Goal: Information Seeking & Learning: Learn about a topic

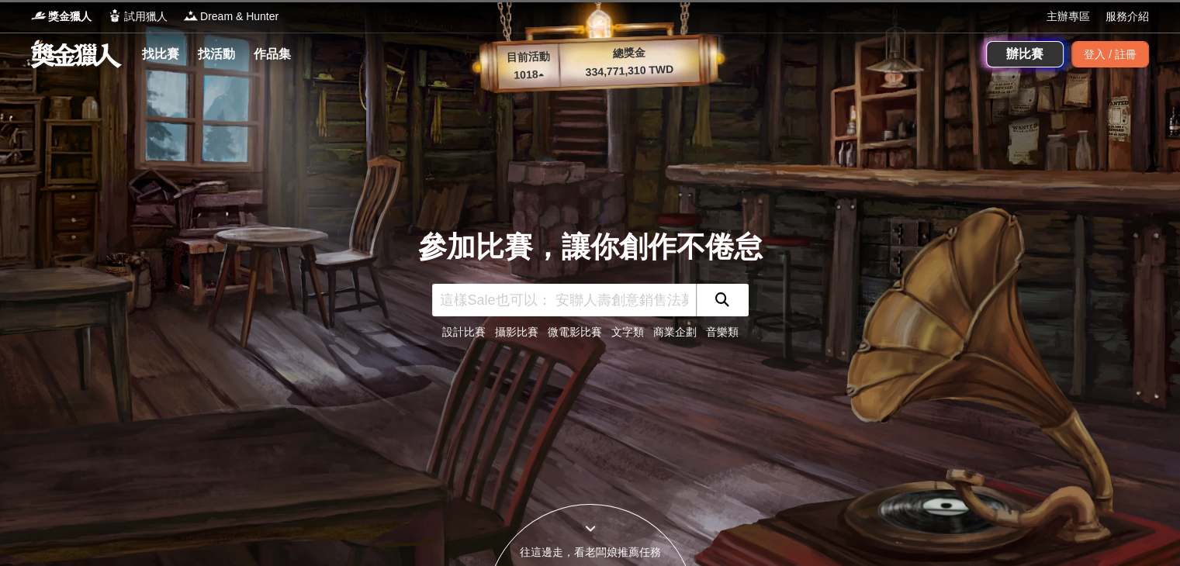
click at [634, 333] on link "文字類" at bounding box center [627, 332] width 33 height 12
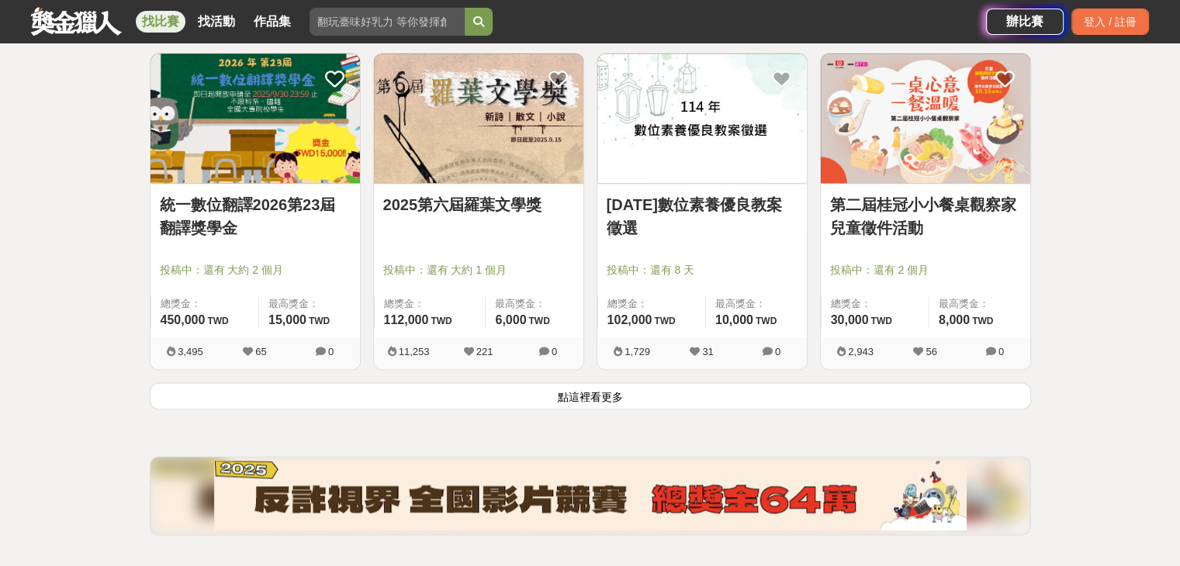
scroll to position [1949, 0]
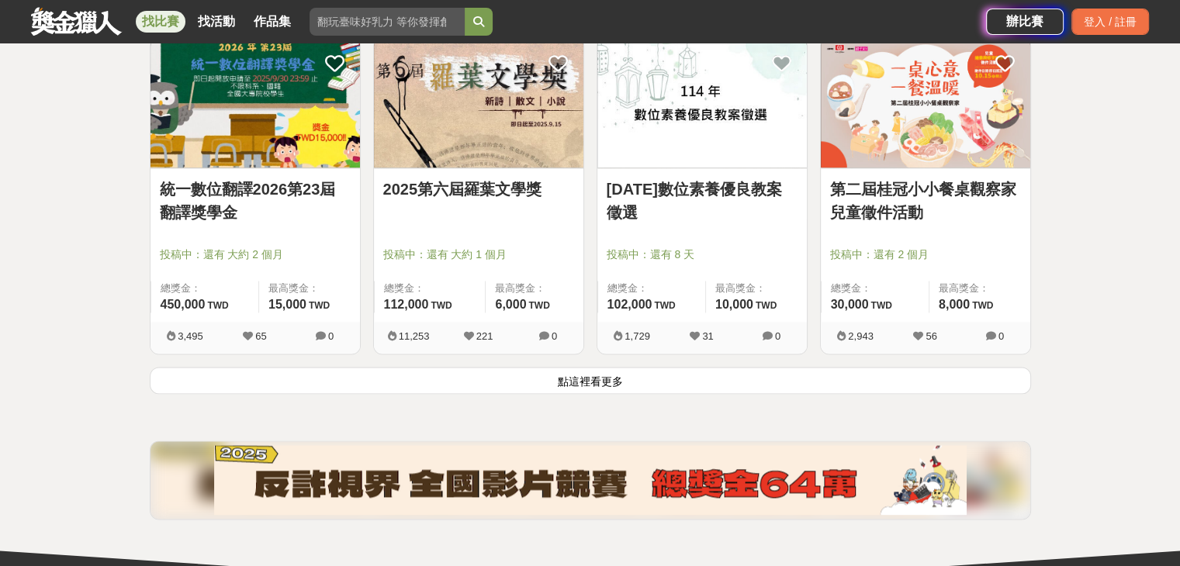
click at [699, 378] on button "點這裡看更多" at bounding box center [590, 380] width 881 height 27
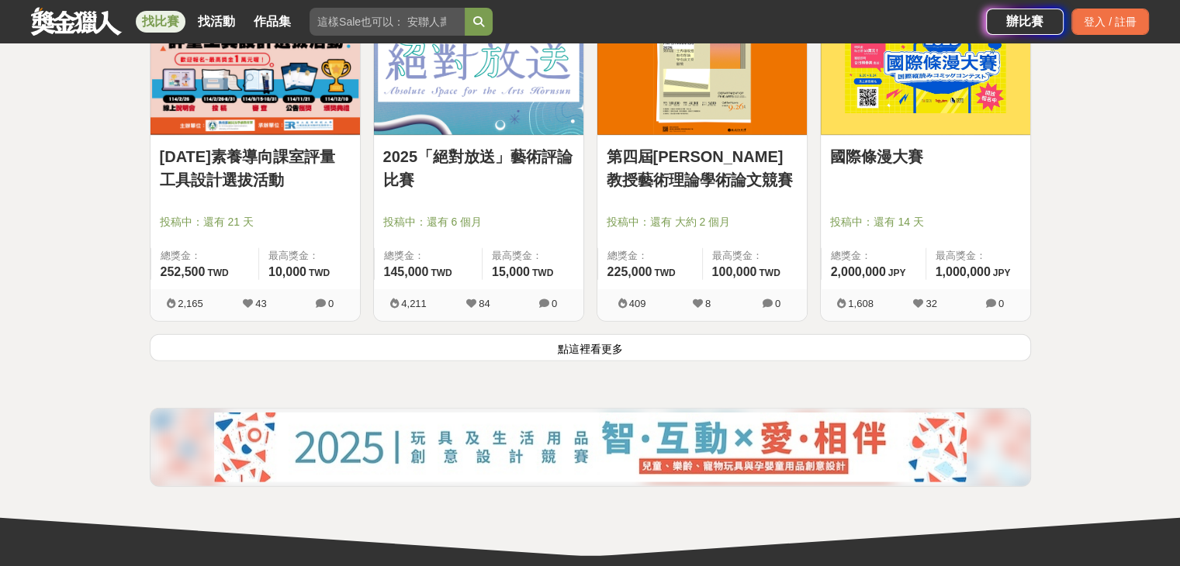
scroll to position [3960, 0]
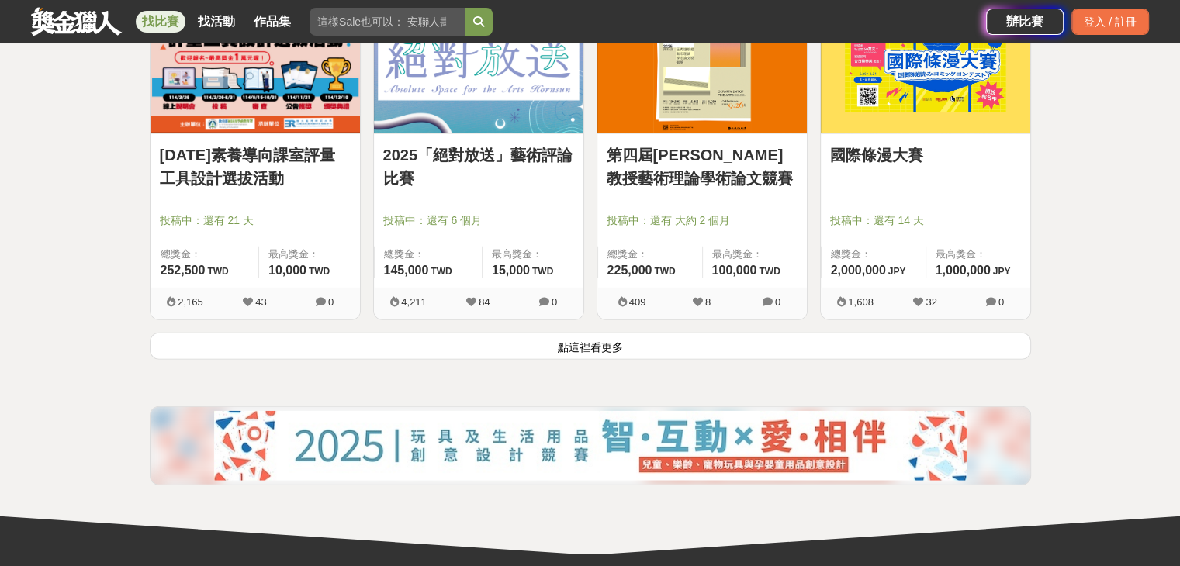
click at [686, 339] on button "點這裡看更多" at bounding box center [590, 346] width 881 height 27
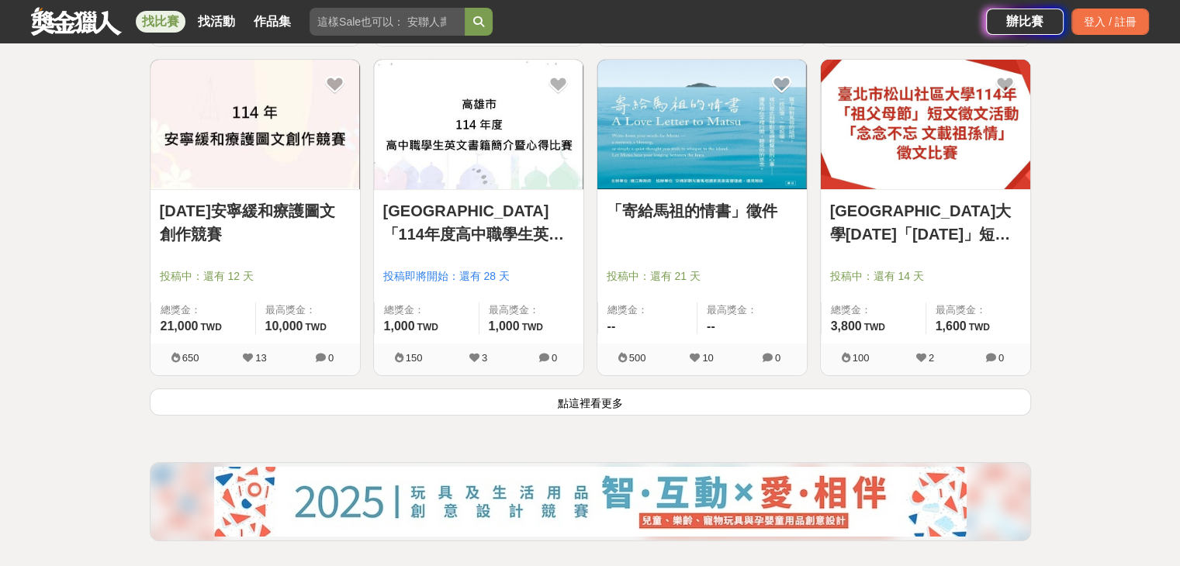
scroll to position [5882, 0]
click at [727, 394] on button "點這裡看更多" at bounding box center [590, 401] width 881 height 27
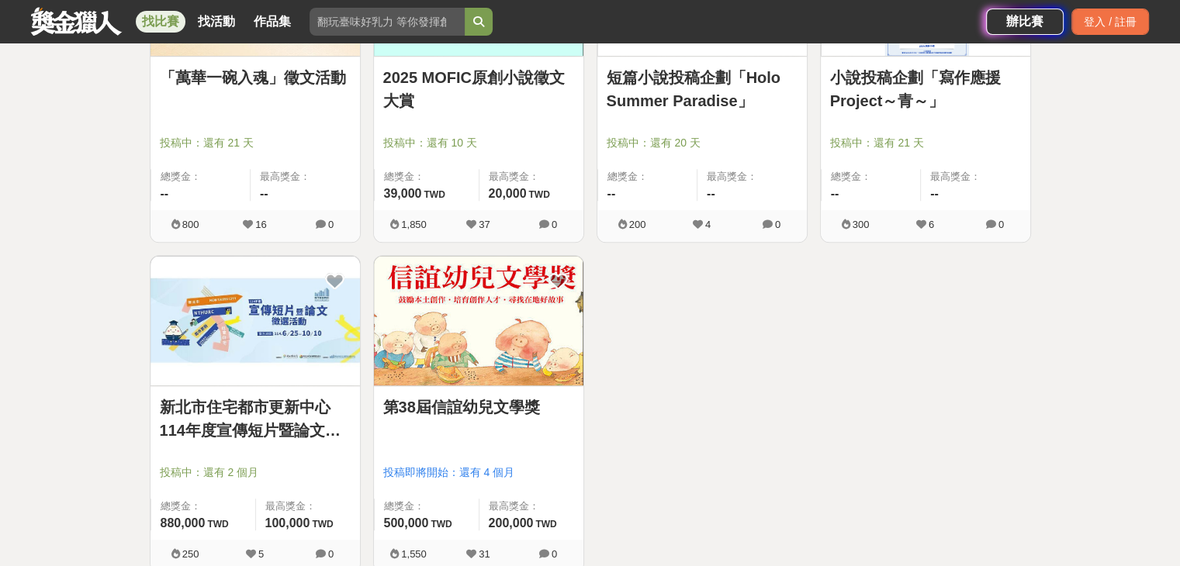
scroll to position [7003, 0]
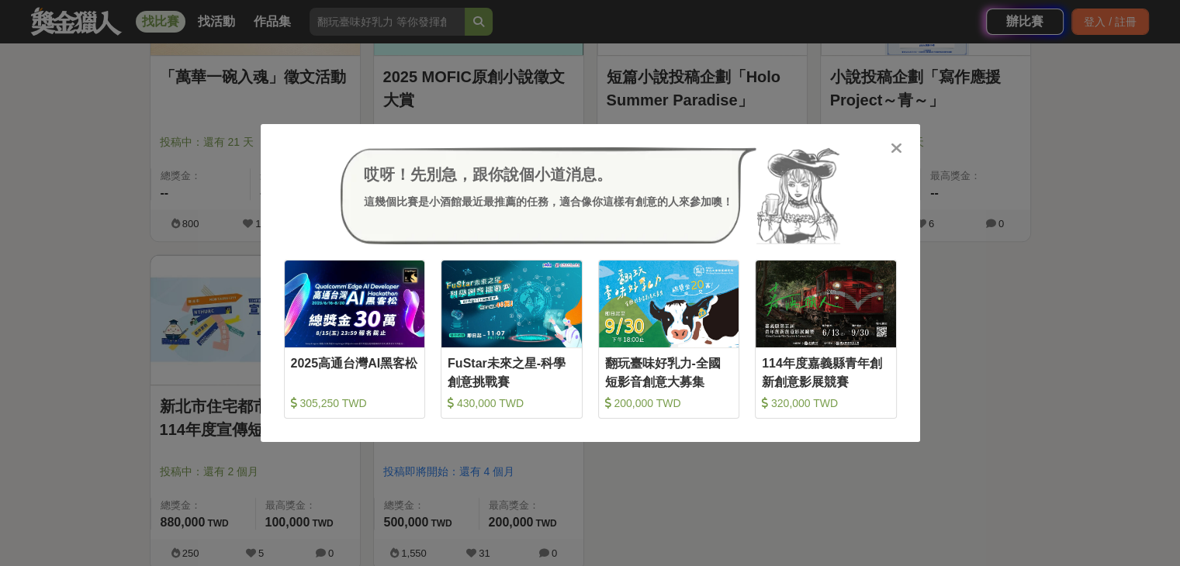
click at [900, 148] on icon at bounding box center [897, 148] width 12 height 16
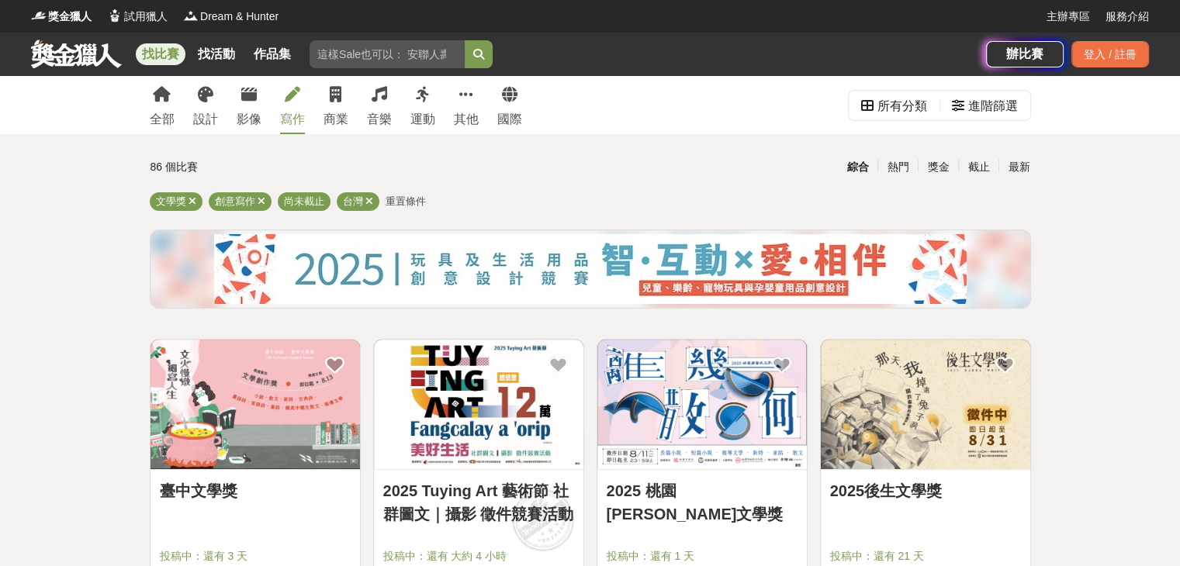
scroll to position [362, 0]
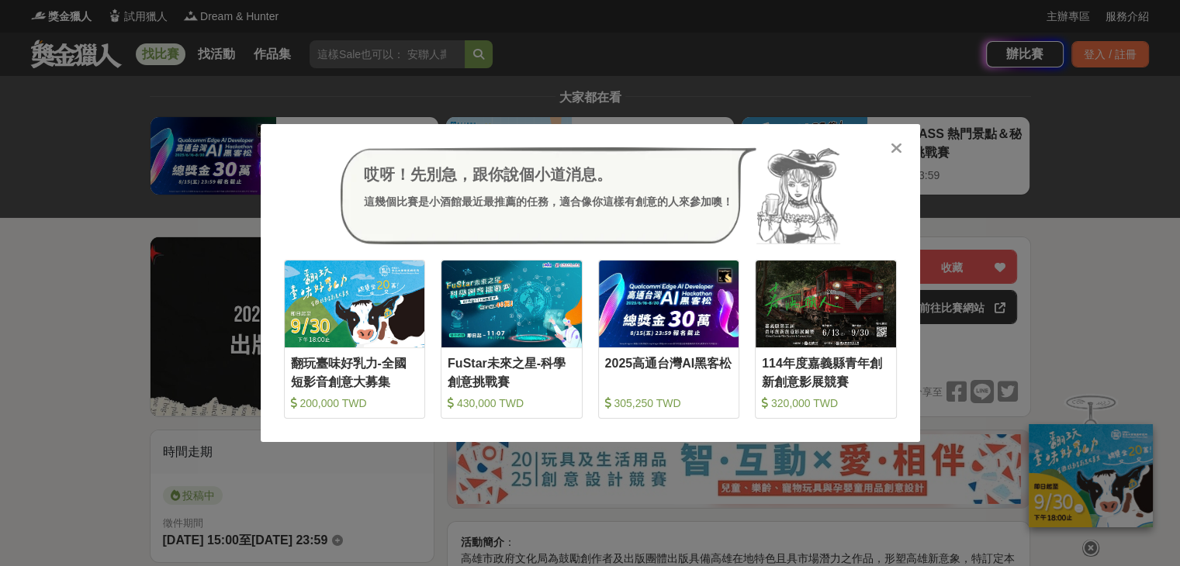
click at [898, 144] on icon at bounding box center [897, 148] width 12 height 16
